Goal: Information Seeking & Learning: Learn about a topic

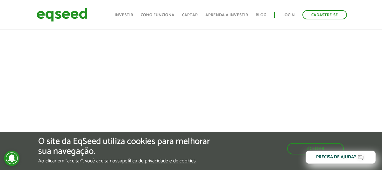
scroll to position [295, 0]
click at [330, 147] on button "Aceitar" at bounding box center [315, 148] width 55 height 10
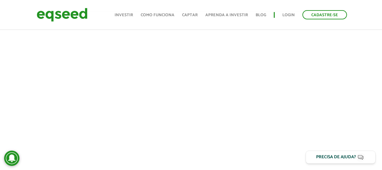
scroll to position [232, 0]
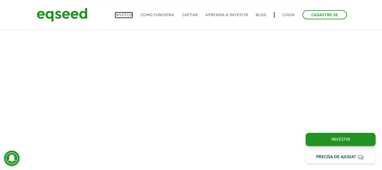
click at [130, 15] on link "Investir" at bounding box center [124, 15] width 18 height 4
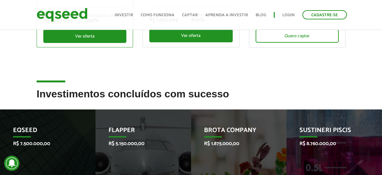
scroll to position [159, 0]
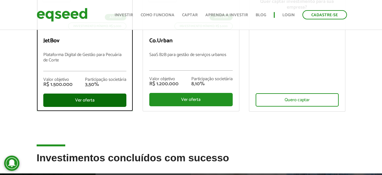
click at [82, 99] on div "Ver oferta" at bounding box center [84, 100] width 83 height 13
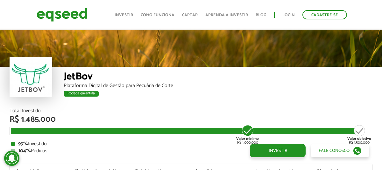
scroll to position [741, 0]
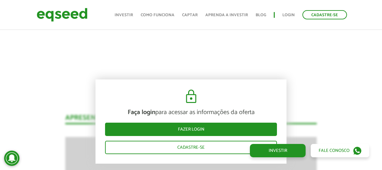
scroll to position [677, 0]
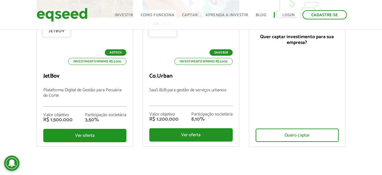
scroll to position [64, 0]
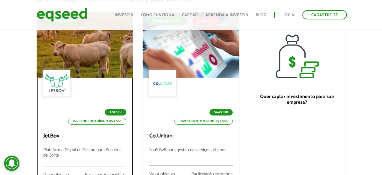
click at [91, 47] on div at bounding box center [85, 45] width 116 height 78
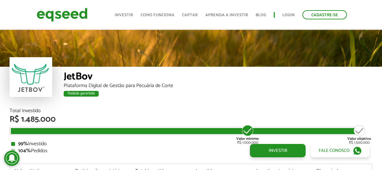
scroll to position [741, 0]
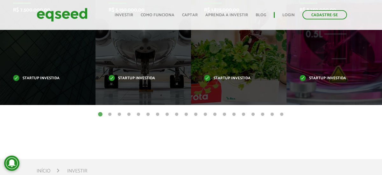
scroll to position [380, 0]
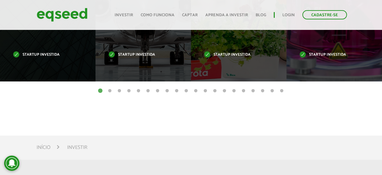
click at [109, 91] on button "2" at bounding box center [110, 91] width 6 height 6
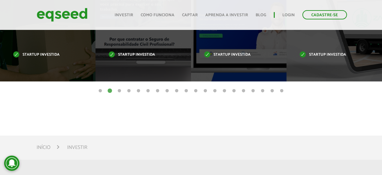
click at [120, 89] on button "3" at bounding box center [119, 91] width 6 height 6
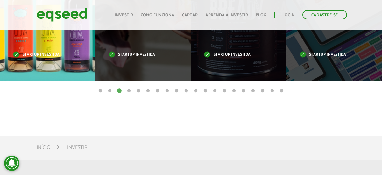
scroll to position [316, 0]
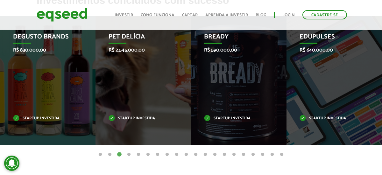
click at [111, 152] on button "2" at bounding box center [110, 155] width 6 height 6
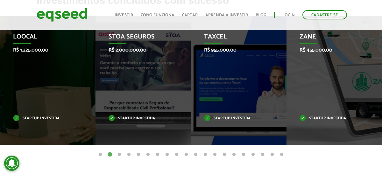
click at [119, 155] on button "3" at bounding box center [119, 155] width 6 height 6
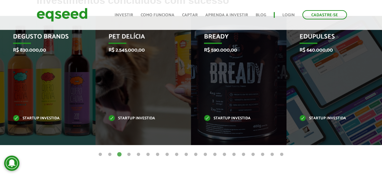
click at [129, 154] on button "4" at bounding box center [129, 155] width 6 height 6
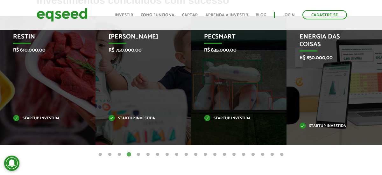
click at [138, 154] on button "5" at bounding box center [138, 155] width 6 height 6
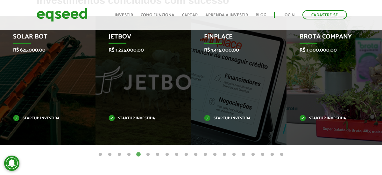
click at [147, 153] on button "6" at bounding box center [148, 155] width 6 height 6
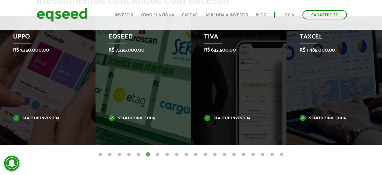
click at [158, 152] on button "7" at bounding box center [157, 155] width 6 height 6
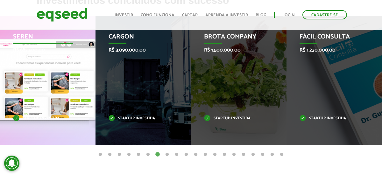
click at [54, 86] on div "Seren R$ 682.500,00 Startup investida" at bounding box center [43, 80] width 86 height 129
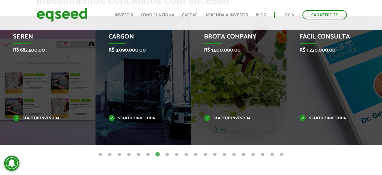
click at [166, 154] on button "8" at bounding box center [167, 155] width 6 height 6
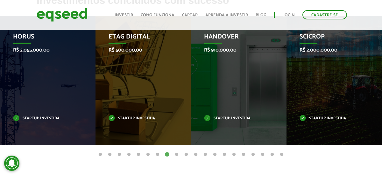
click at [166, 154] on button "8" at bounding box center [167, 155] width 6 height 6
click at [178, 153] on button "9" at bounding box center [177, 155] width 6 height 6
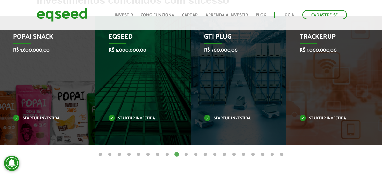
click at [185, 153] on button "10" at bounding box center [186, 155] width 6 height 6
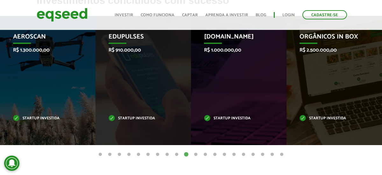
click at [196, 153] on button "11" at bounding box center [196, 155] width 6 height 6
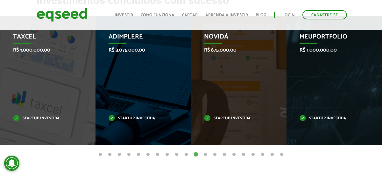
click at [204, 153] on button "12" at bounding box center [205, 155] width 6 height 6
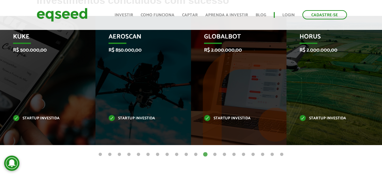
click at [215, 154] on button "13" at bounding box center [215, 155] width 6 height 6
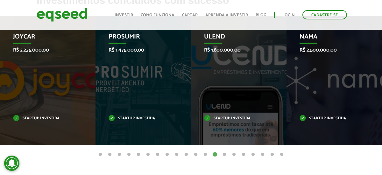
click at [224, 153] on button "14" at bounding box center [224, 155] width 6 height 6
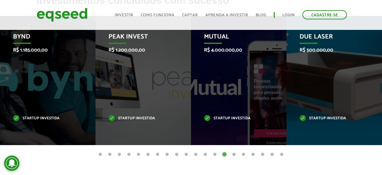
click at [234, 153] on button "15" at bounding box center [234, 155] width 6 height 6
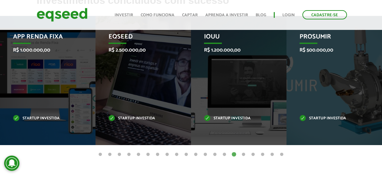
click at [243, 152] on button "16" at bounding box center [243, 155] width 6 height 6
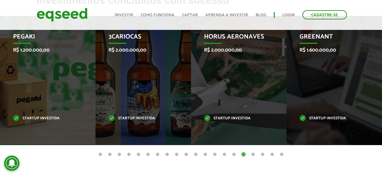
click at [252, 152] on button "17" at bounding box center [253, 155] width 6 height 6
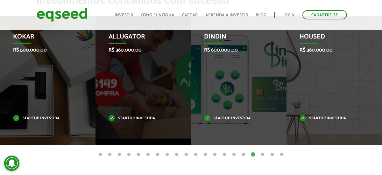
click at [261, 153] on button "18" at bounding box center [262, 155] width 6 height 6
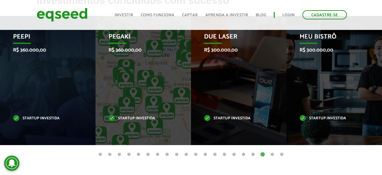
click at [272, 152] on button "19" at bounding box center [272, 155] width 6 height 6
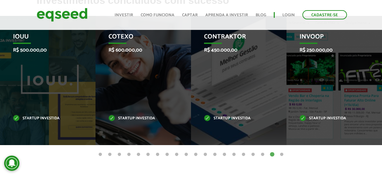
click at [280, 153] on button "20" at bounding box center [282, 155] width 6 height 6
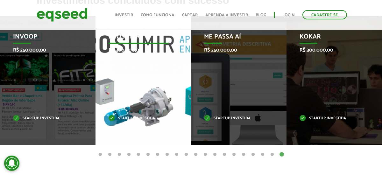
click at [150, 72] on div "Prosumir R$ 300.000,00 Startup investida" at bounding box center [139, 80] width 86 height 129
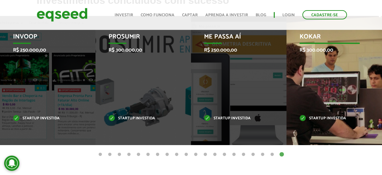
click at [323, 83] on div "Kokar R$ 300.000,00 Startup investida" at bounding box center [330, 80] width 86 height 129
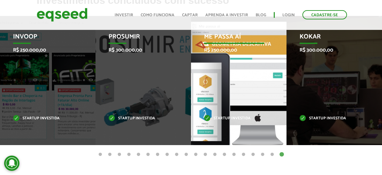
click at [226, 68] on div "Me Passa Aí R$ 250.000,00 Startup investida" at bounding box center [234, 80] width 86 height 129
click at [229, 60] on div "Me Passa Aí R$ 250.000,00 Startup investida" at bounding box center [234, 80] width 86 height 129
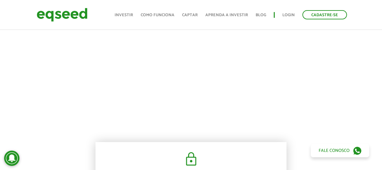
scroll to position [298, 0]
